Goal: Information Seeking & Learning: Learn about a topic

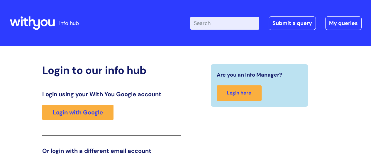
scroll to position [13, 0]
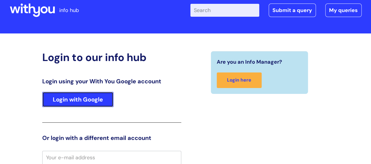
click at [85, 100] on link "Login with Google" at bounding box center [77, 99] width 71 height 15
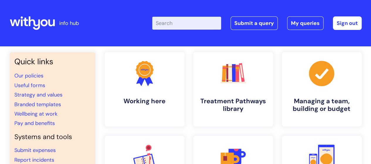
click at [182, 27] on input "Enter your search term here..." at bounding box center [186, 23] width 69 height 13
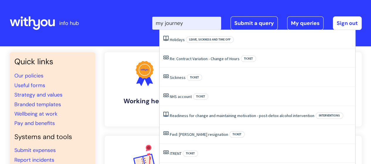
type input "my journey"
click button "Search" at bounding box center [0, 0] width 0 height 0
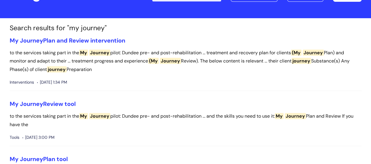
scroll to position [59, 0]
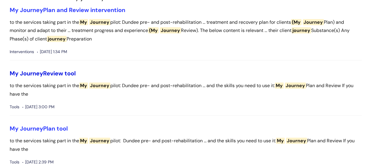
click at [59, 71] on link "My Journey Review tool" at bounding box center [43, 74] width 66 height 8
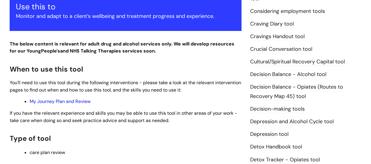
scroll to position [323, 0]
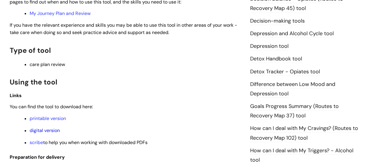
click at [52, 130] on link "digital version" at bounding box center [45, 130] width 30 height 6
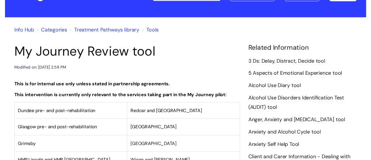
scroll to position [0, 0]
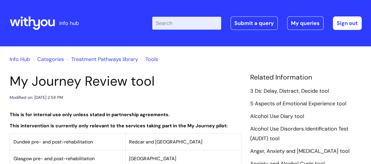
click at [190, 27] on input "Enter your search term here..." at bounding box center [186, 23] width 69 height 13
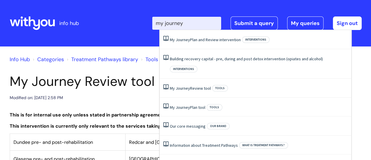
type input "my journey"
click button "Search" at bounding box center [0, 0] width 0 height 0
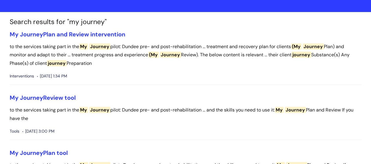
scroll to position [59, 0]
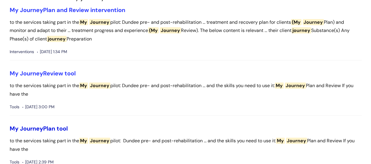
click at [52, 129] on link "My Journey Plan tool" at bounding box center [39, 129] width 58 height 8
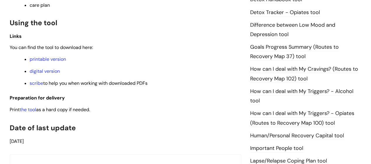
scroll to position [381, 0]
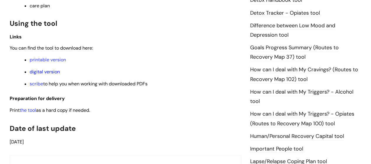
click at [43, 72] on link "digital version" at bounding box center [45, 72] width 30 height 6
